Goal: Check status: Check status

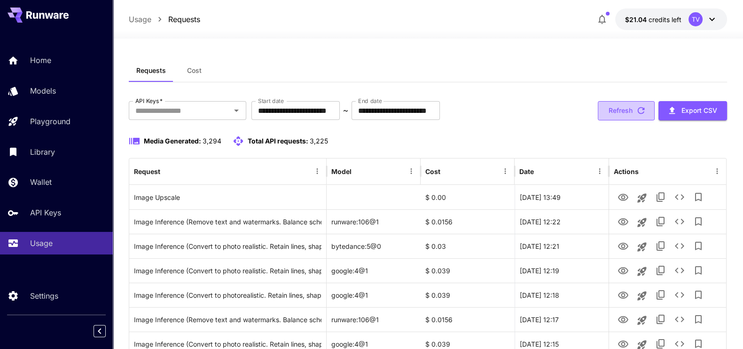
click at [635, 110] on button "Refresh" at bounding box center [626, 110] width 57 height 19
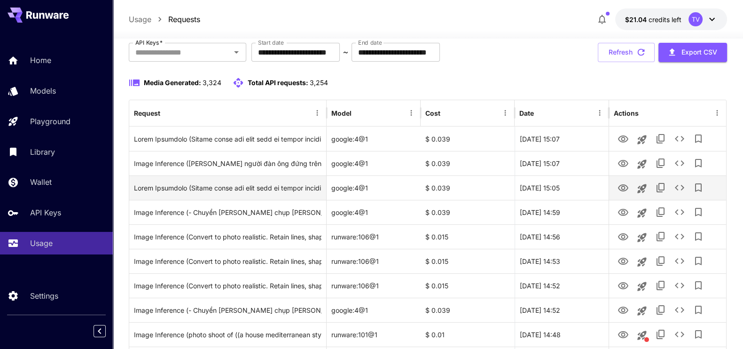
scroll to position [117, 0]
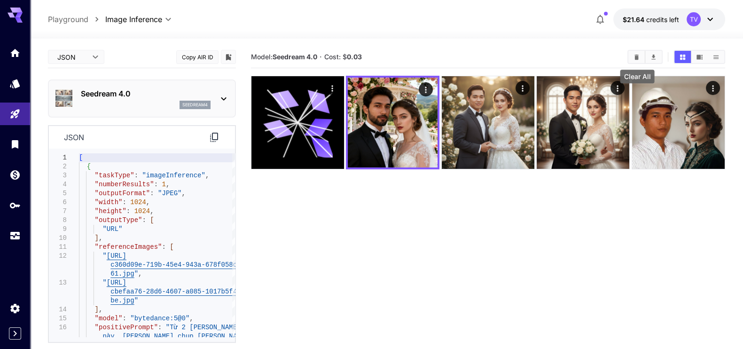
click at [637, 54] on icon "Clear All" at bounding box center [636, 57] width 7 height 7
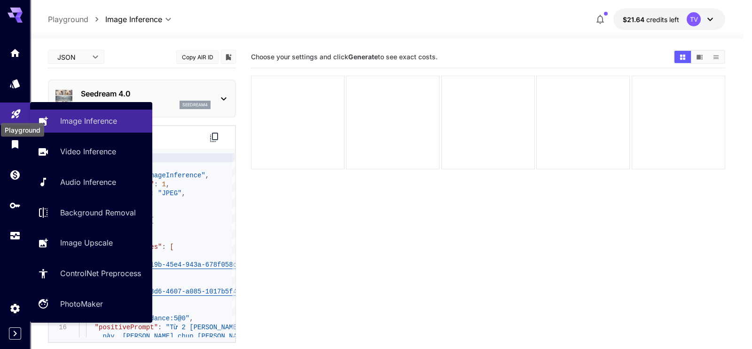
click at [11, 112] on icon "Playground" at bounding box center [15, 110] width 11 height 11
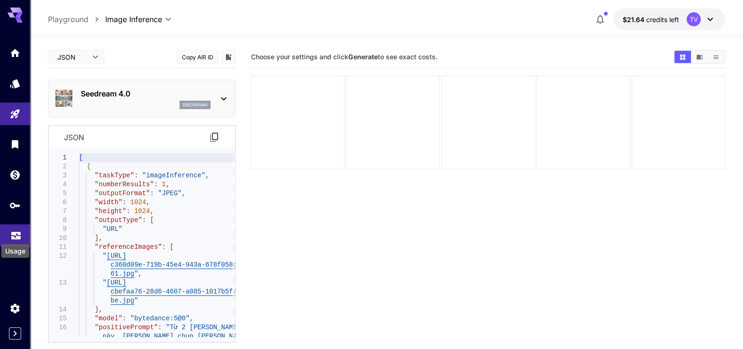
click at [13, 235] on icon "Usage" at bounding box center [15, 234] width 9 height 5
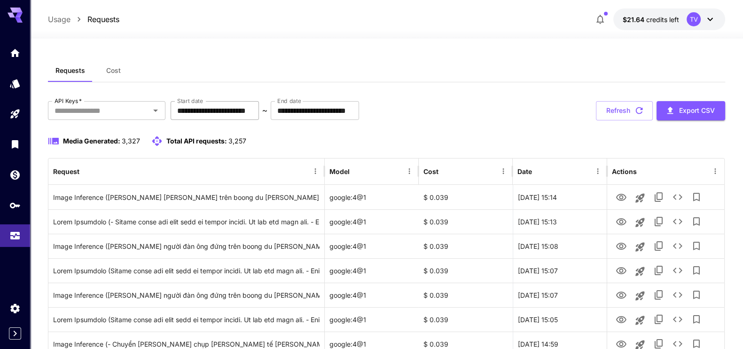
click at [250, 107] on input "**********" at bounding box center [215, 110] width 88 height 19
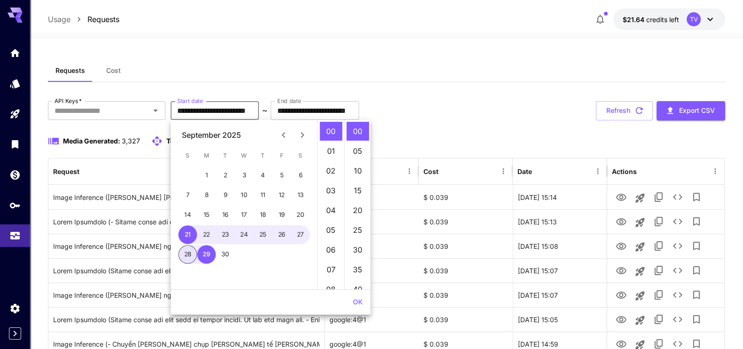
click at [194, 255] on button "28" at bounding box center [188, 254] width 19 height 19
type input "**********"
click at [354, 306] on button "OK" at bounding box center [357, 301] width 17 height 17
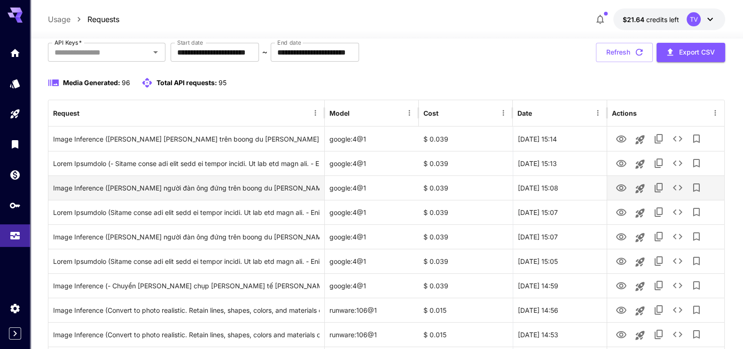
scroll to position [117, 0]
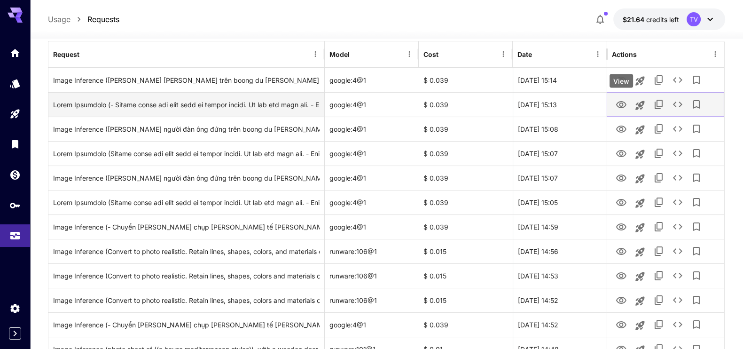
click at [623, 102] on icon "View" at bounding box center [621, 104] width 10 height 7
